Goal: Task Accomplishment & Management: Use online tool/utility

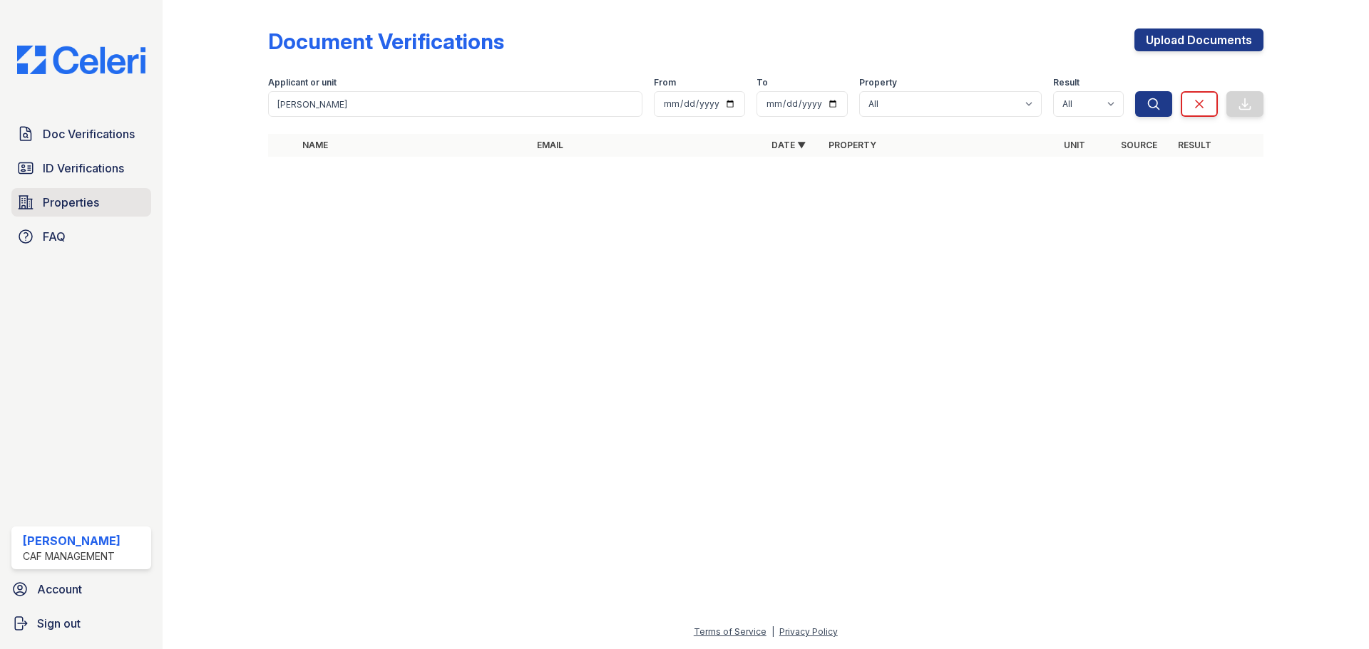
click at [107, 205] on link "Properties" at bounding box center [81, 202] width 140 height 29
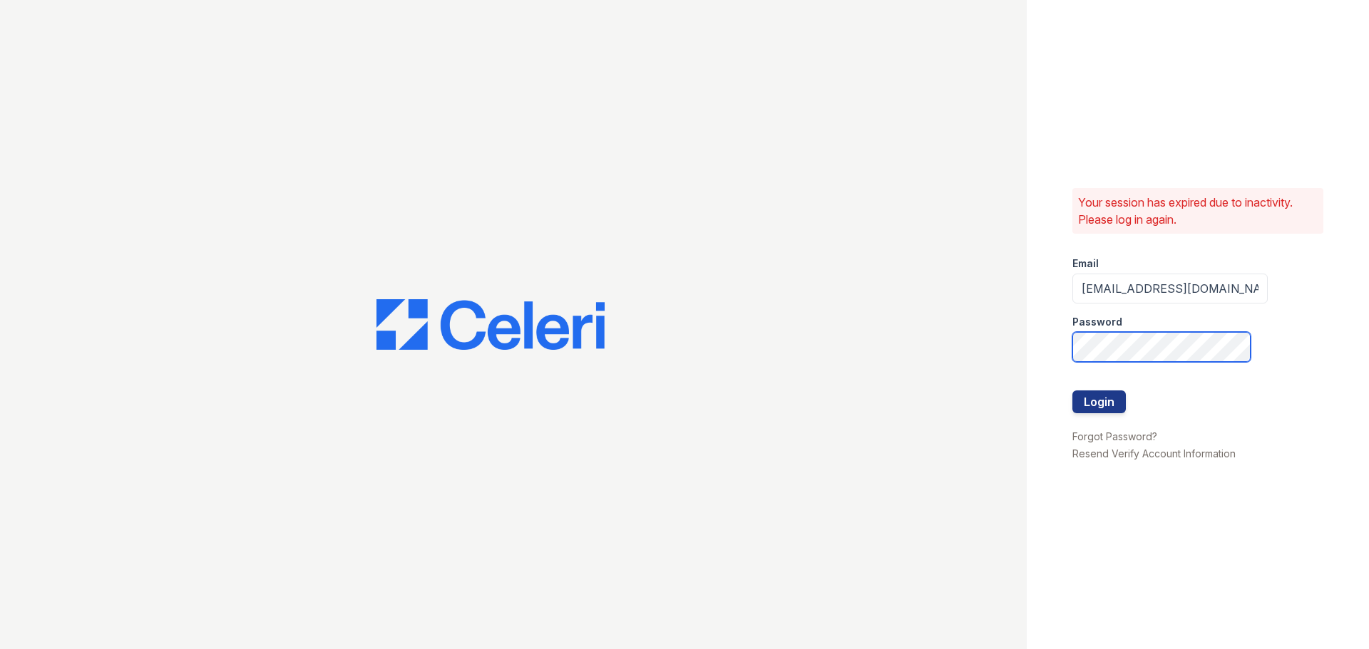
click at [1072, 391] on button "Login" at bounding box center [1098, 402] width 53 height 23
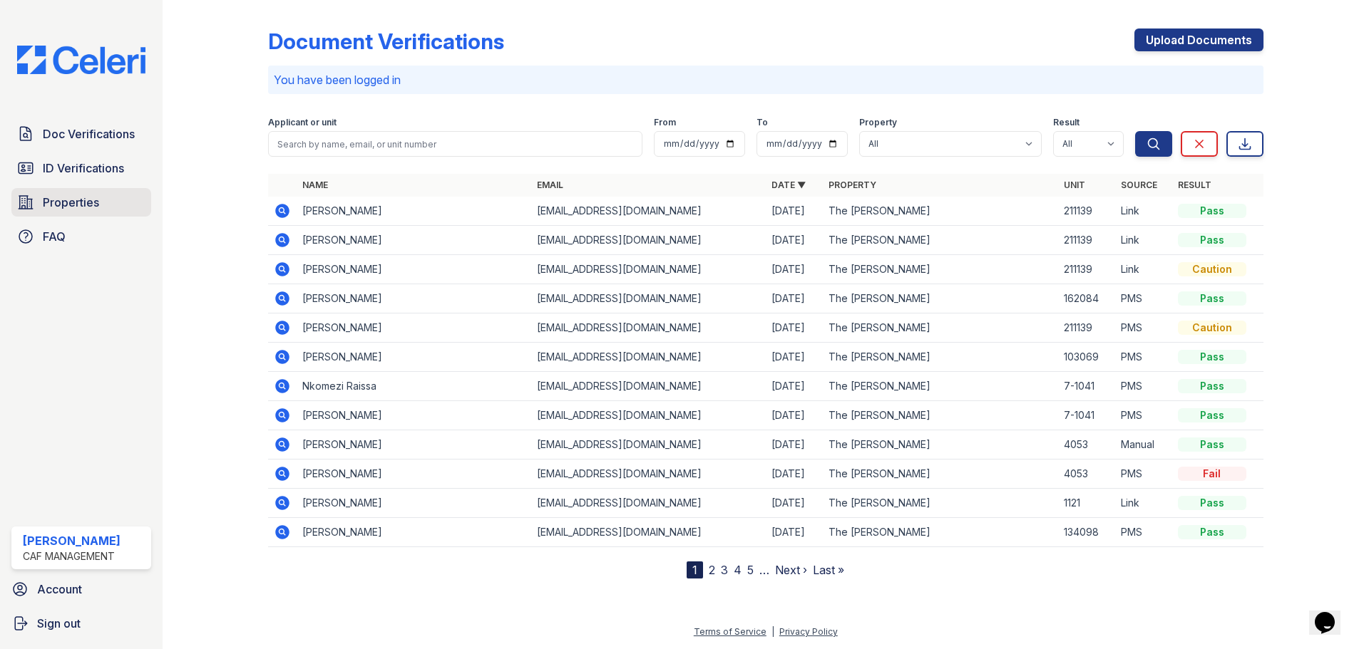
click at [118, 195] on link "Properties" at bounding box center [81, 202] width 140 height 29
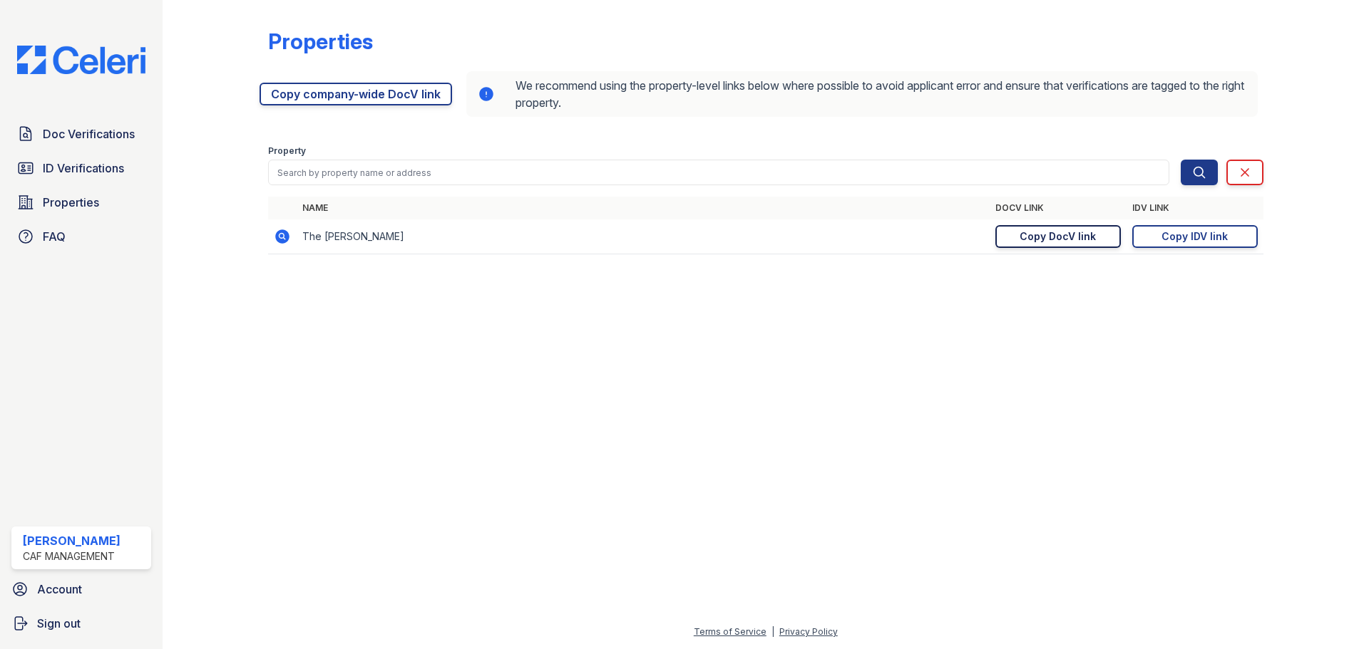
click at [1049, 237] on div "Copy DocV link" at bounding box center [1057, 237] width 76 height 14
click at [1044, 237] on div "Copy DocV link" at bounding box center [1057, 237] width 76 height 14
